Goal: Navigation & Orientation: Find specific page/section

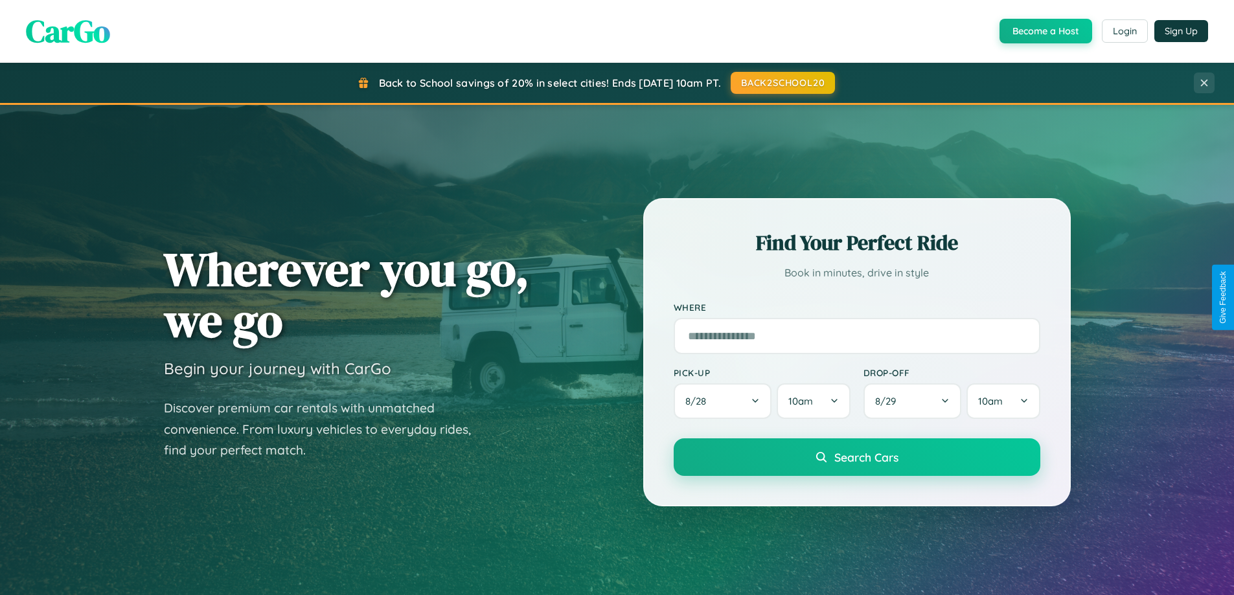
scroll to position [2493, 0]
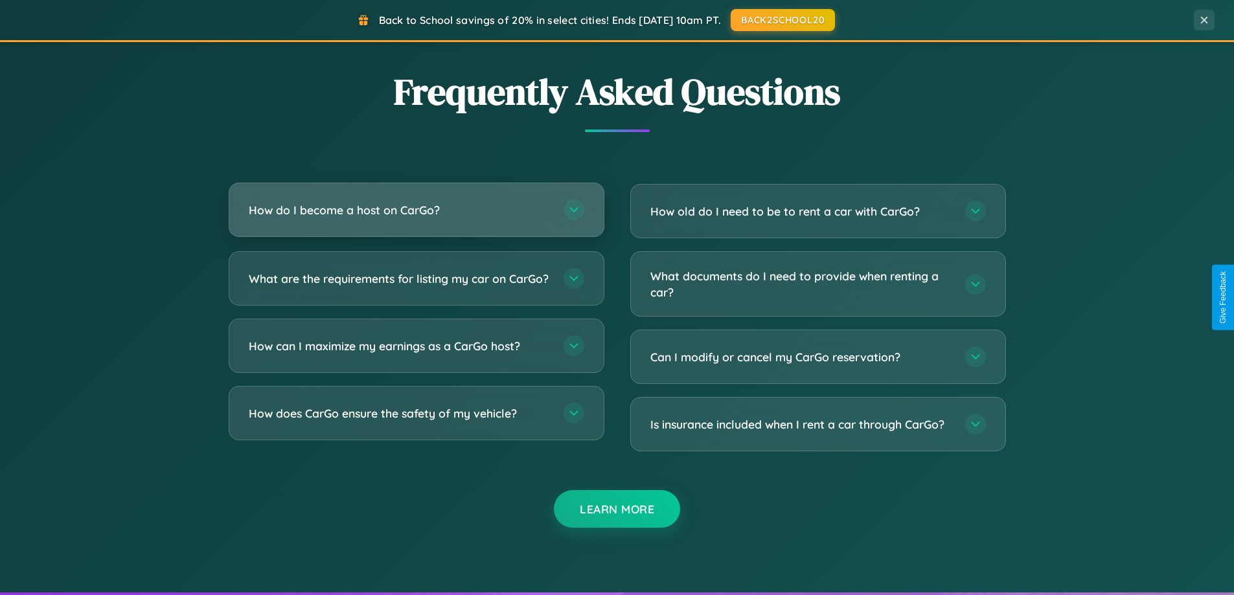
click at [416, 210] on h3 "How do I become a host on CarGo?" at bounding box center [400, 210] width 302 height 16
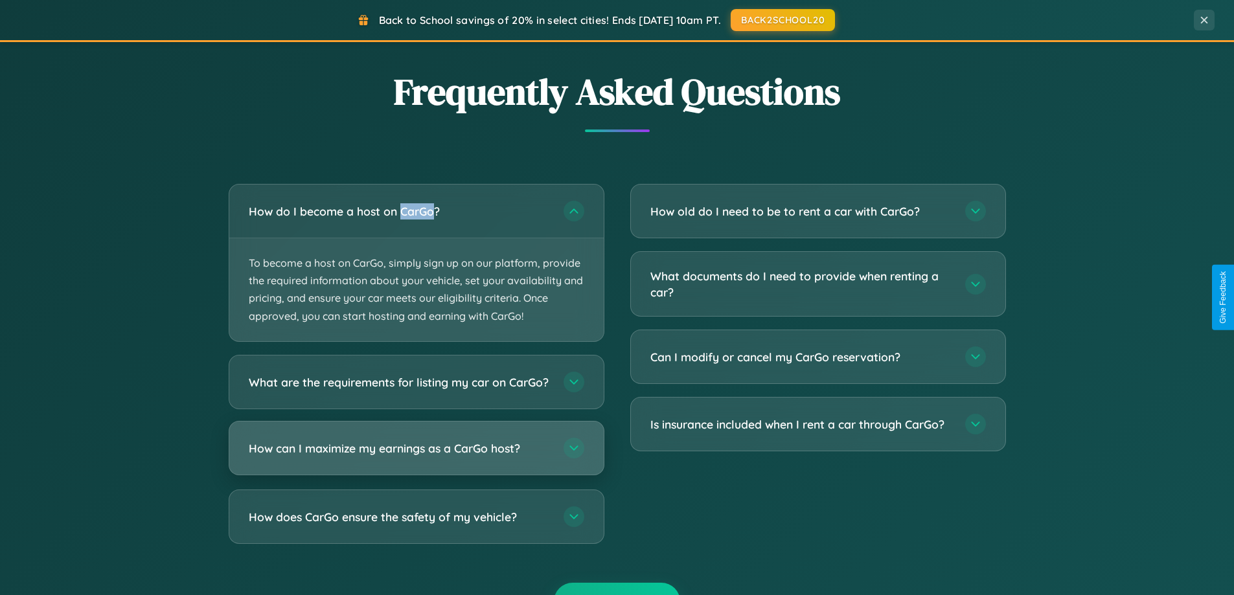
click at [416, 456] on h3 "How can I maximize my earnings as a CarGo host?" at bounding box center [400, 448] width 302 height 16
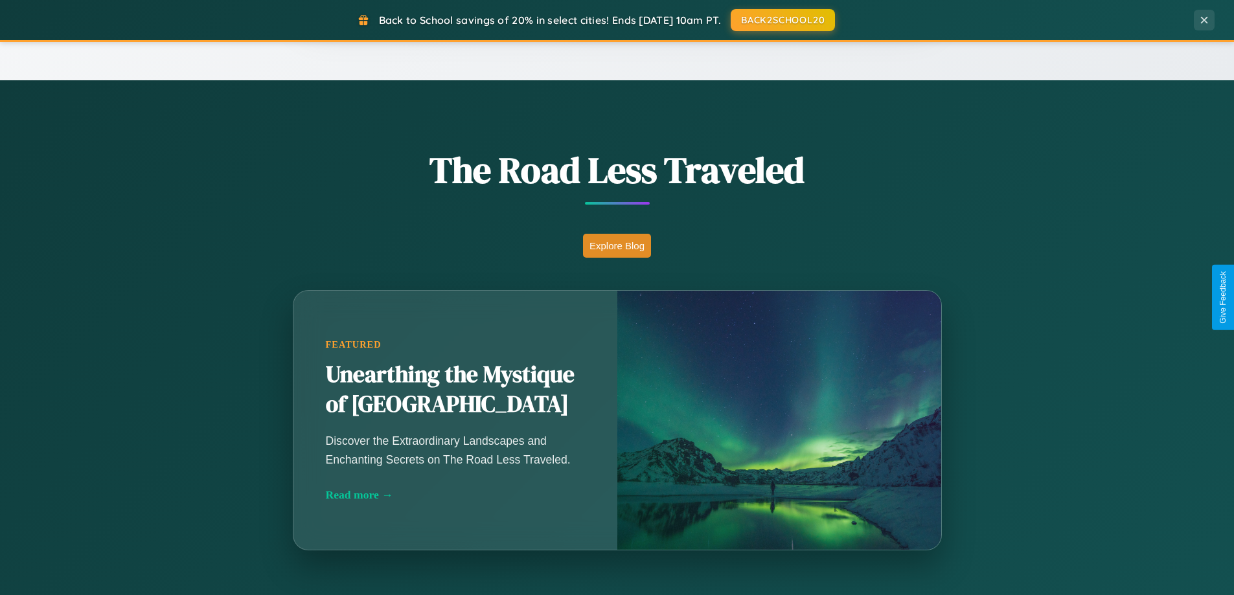
scroll to position [0, 0]
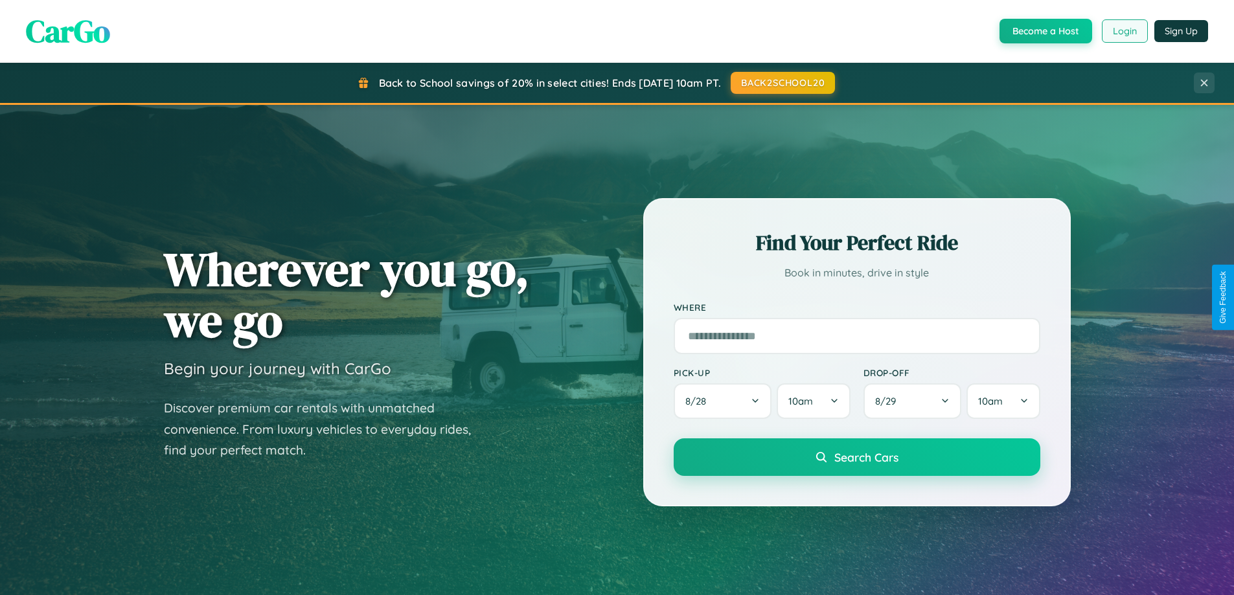
click at [1124, 31] on button "Login" at bounding box center [1125, 30] width 46 height 23
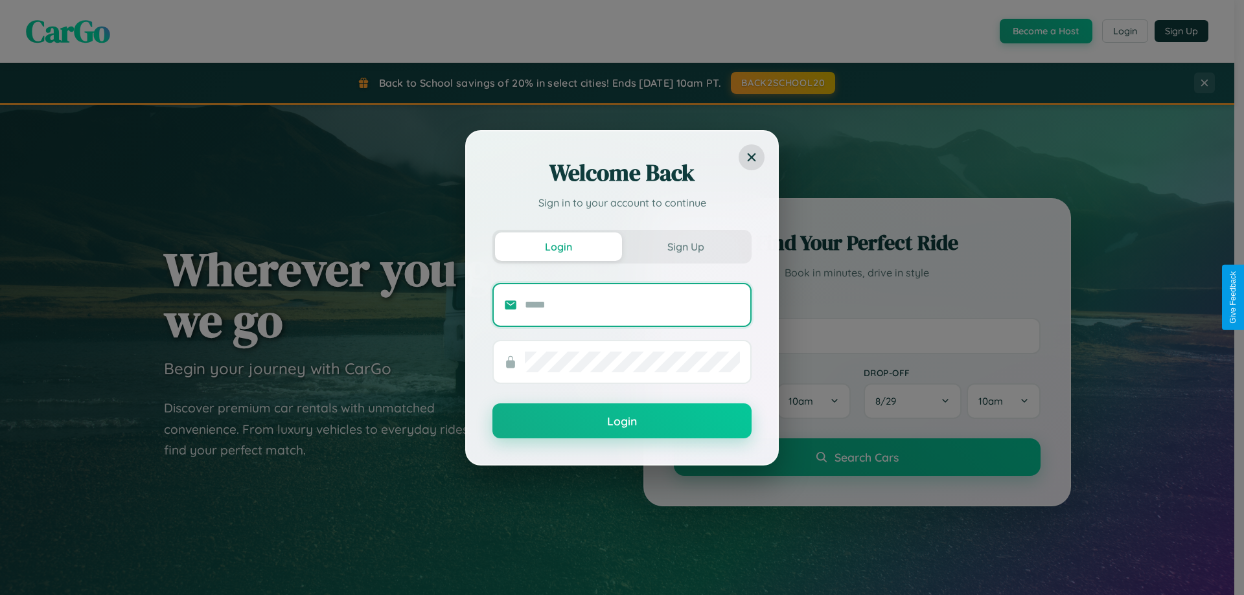
click at [632, 305] on input "text" at bounding box center [632, 305] width 215 height 21
type input "**********"
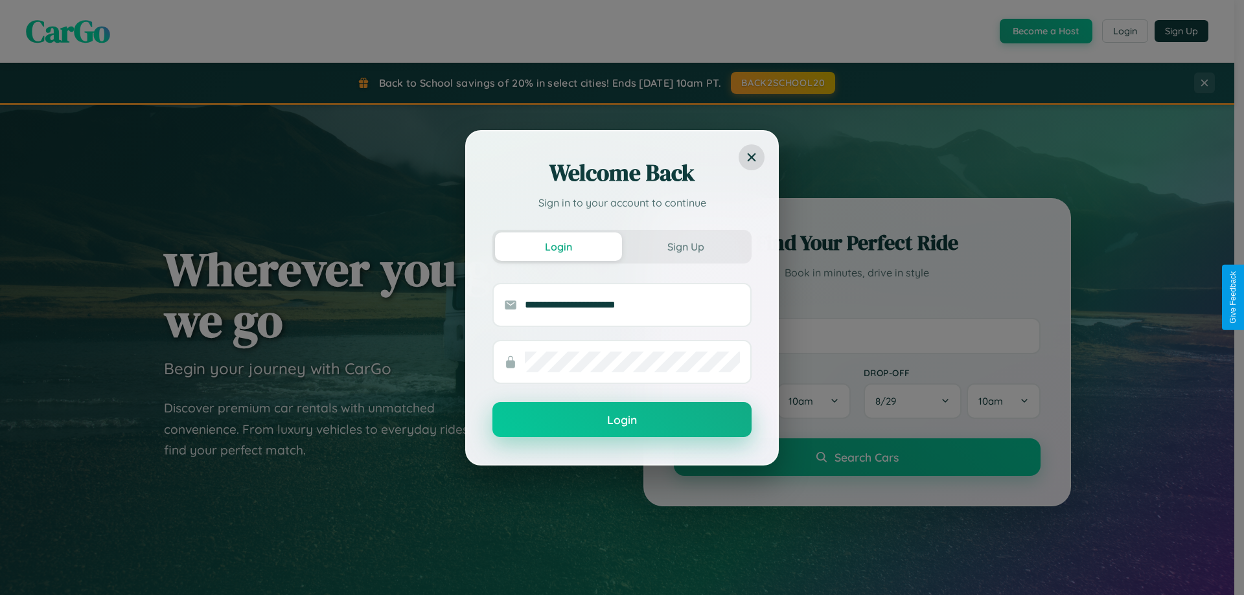
click at [622, 421] on button "Login" at bounding box center [621, 419] width 259 height 35
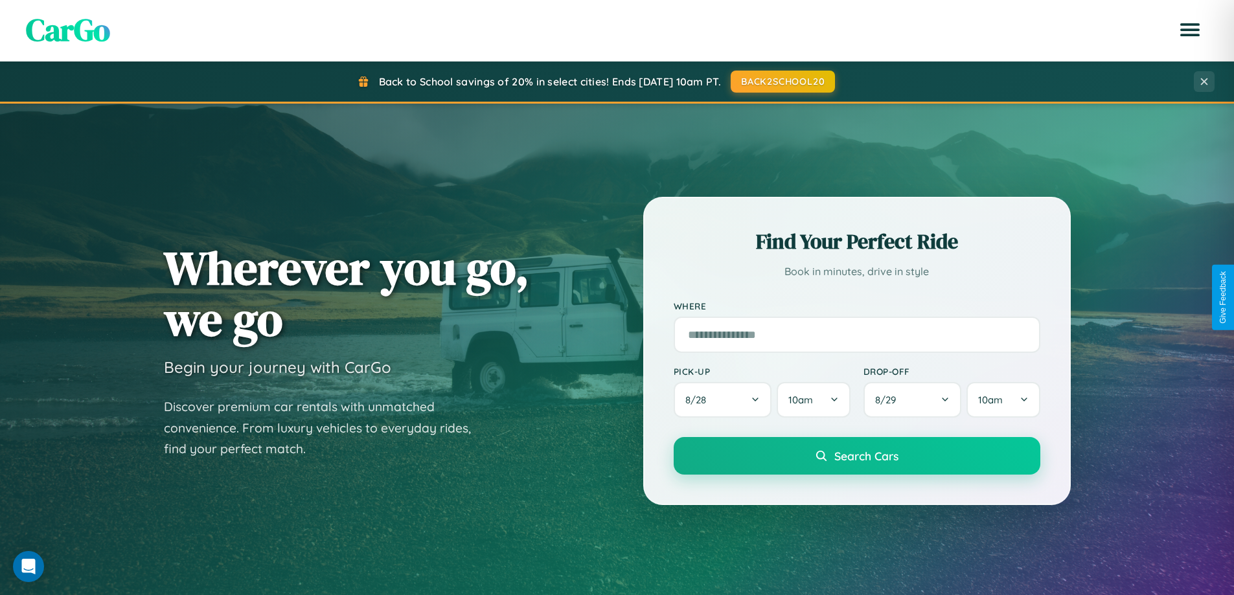
scroll to position [892, 0]
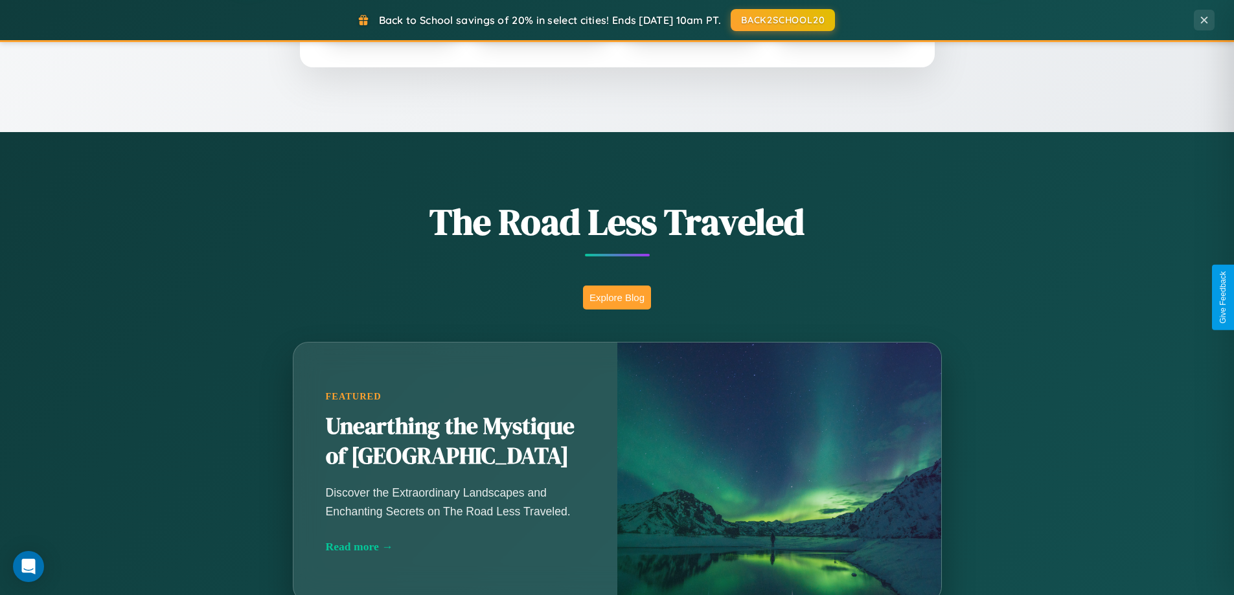
click at [617, 297] on button "Explore Blog" at bounding box center [617, 298] width 68 height 24
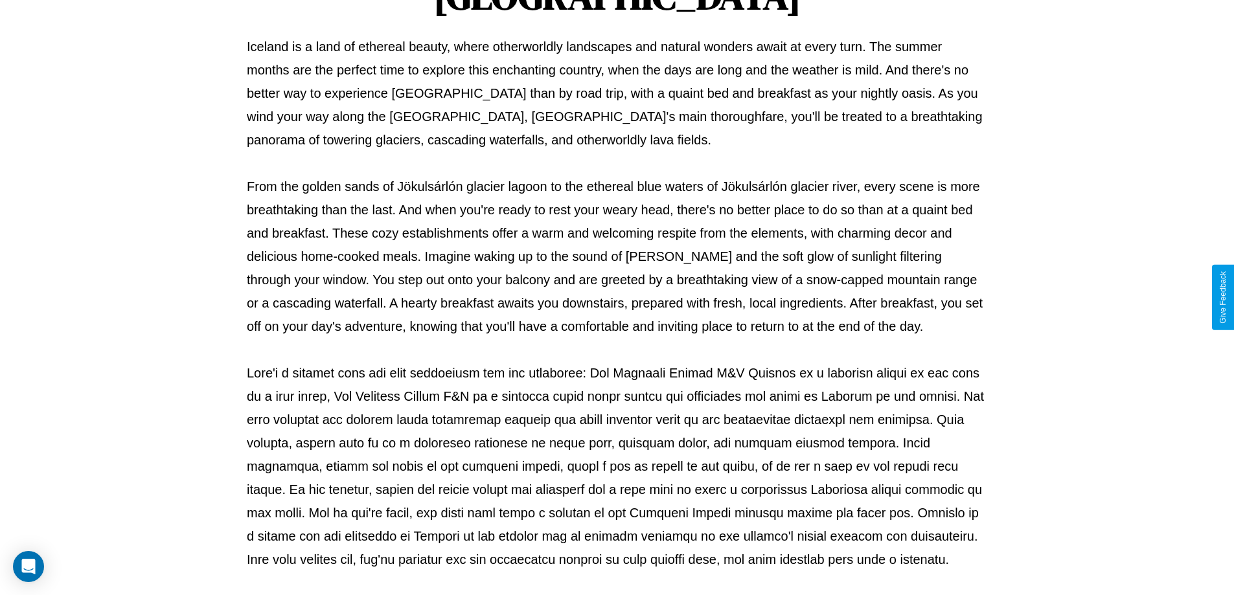
scroll to position [419, 0]
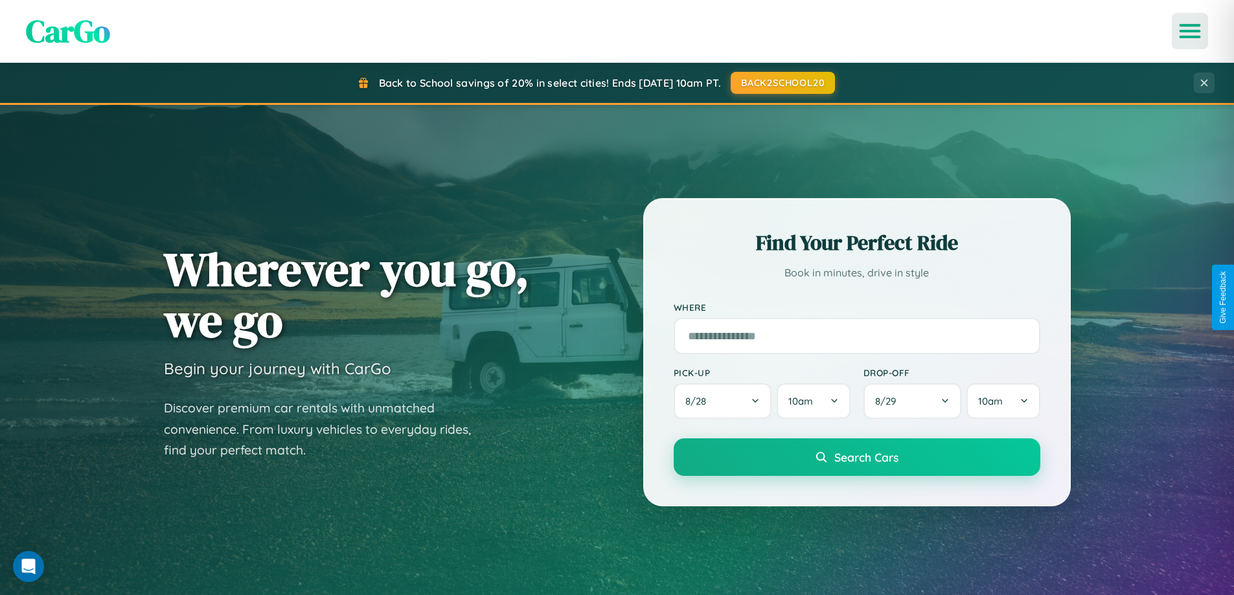
click at [1190, 31] on icon "Open menu" at bounding box center [1190, 31] width 19 height 12
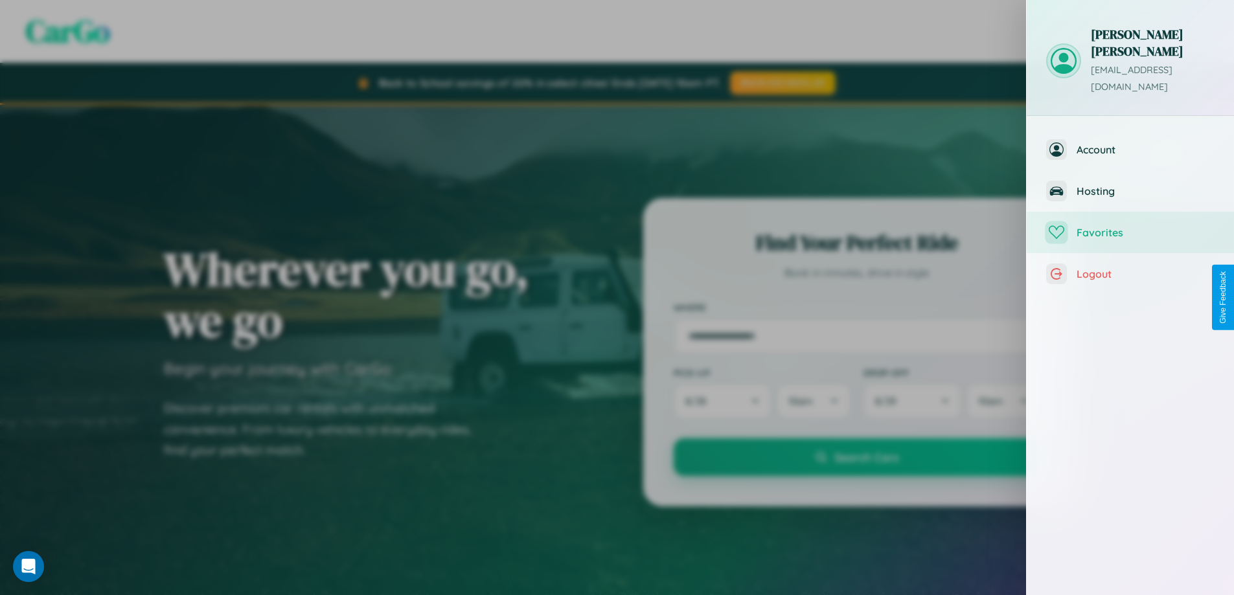
click at [1131, 226] on span "Favorites" at bounding box center [1146, 232] width 138 height 13
